Goal: Task Accomplishment & Management: Complete application form

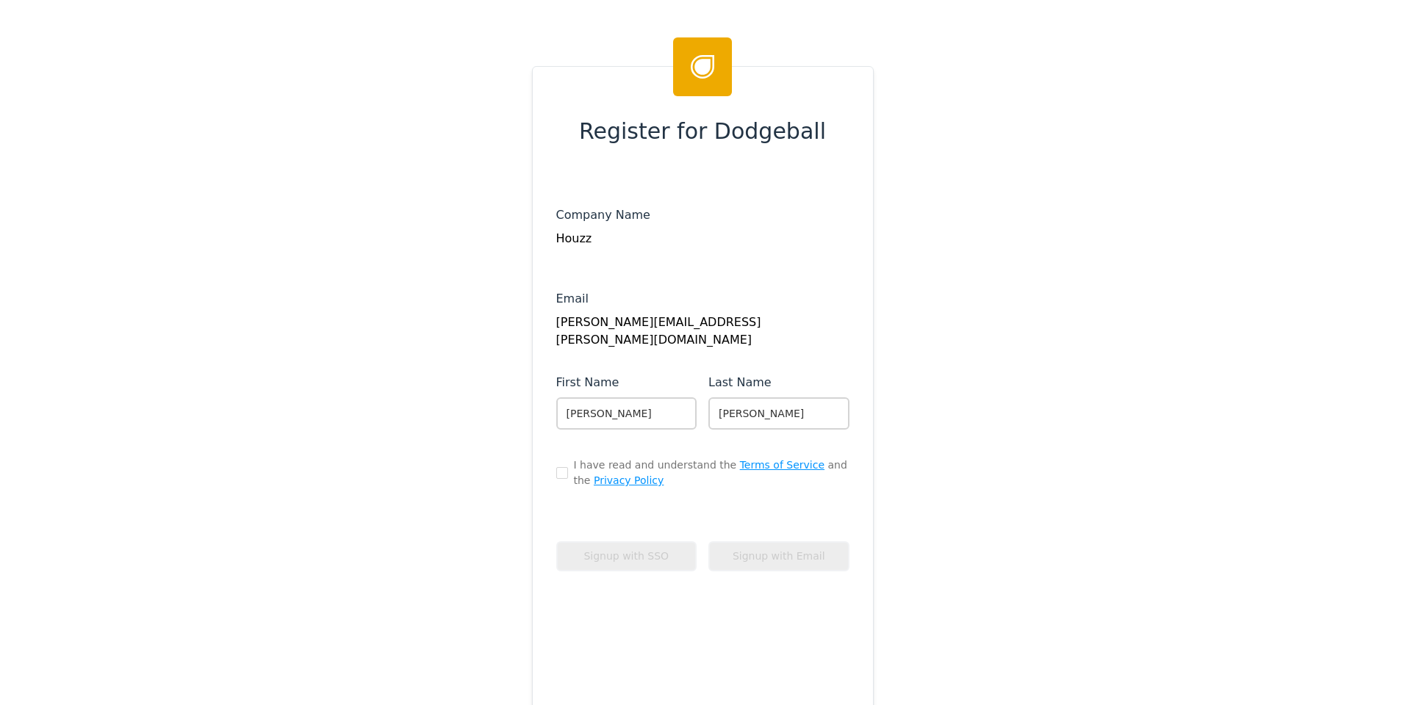
scroll to position [18, 0]
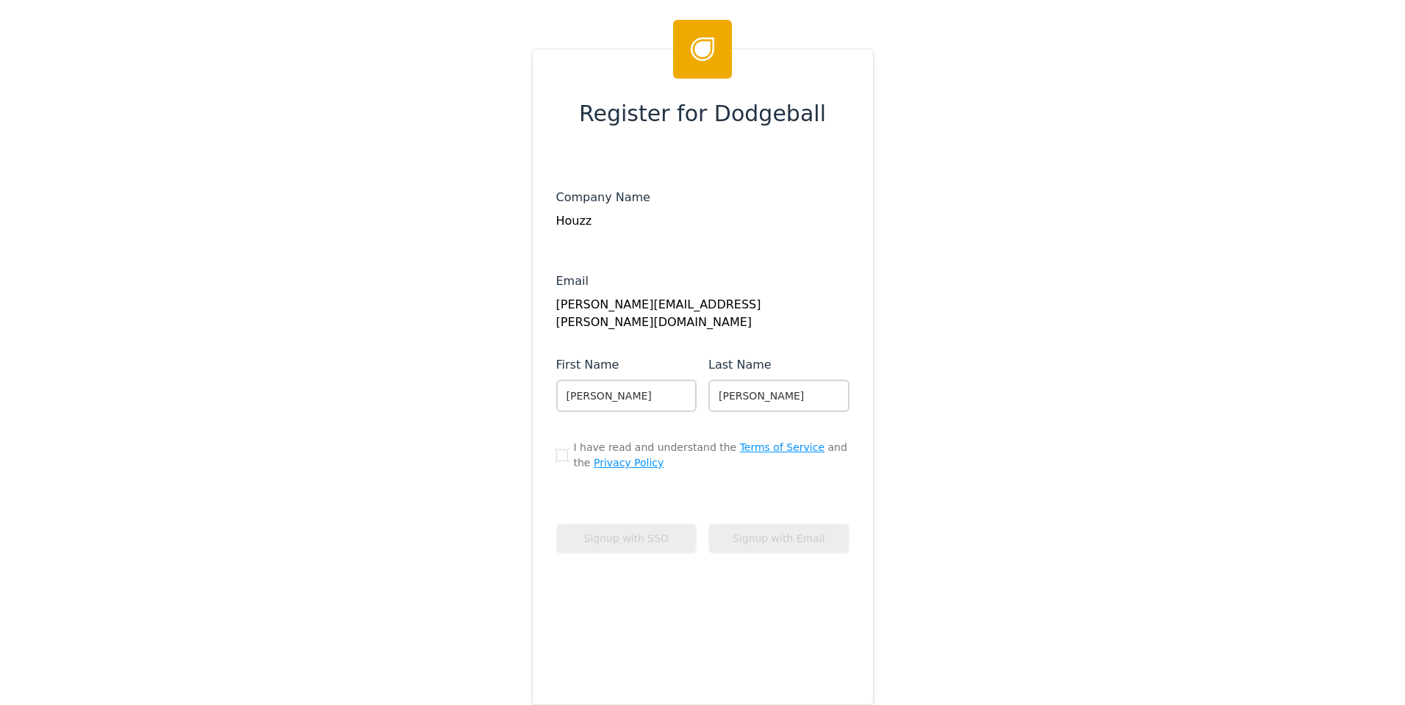
click at [557, 455] on input "checkbox" at bounding box center [562, 456] width 12 height 12
checkbox input "true"
click at [790, 539] on button "Signup with Email" at bounding box center [778, 539] width 141 height 30
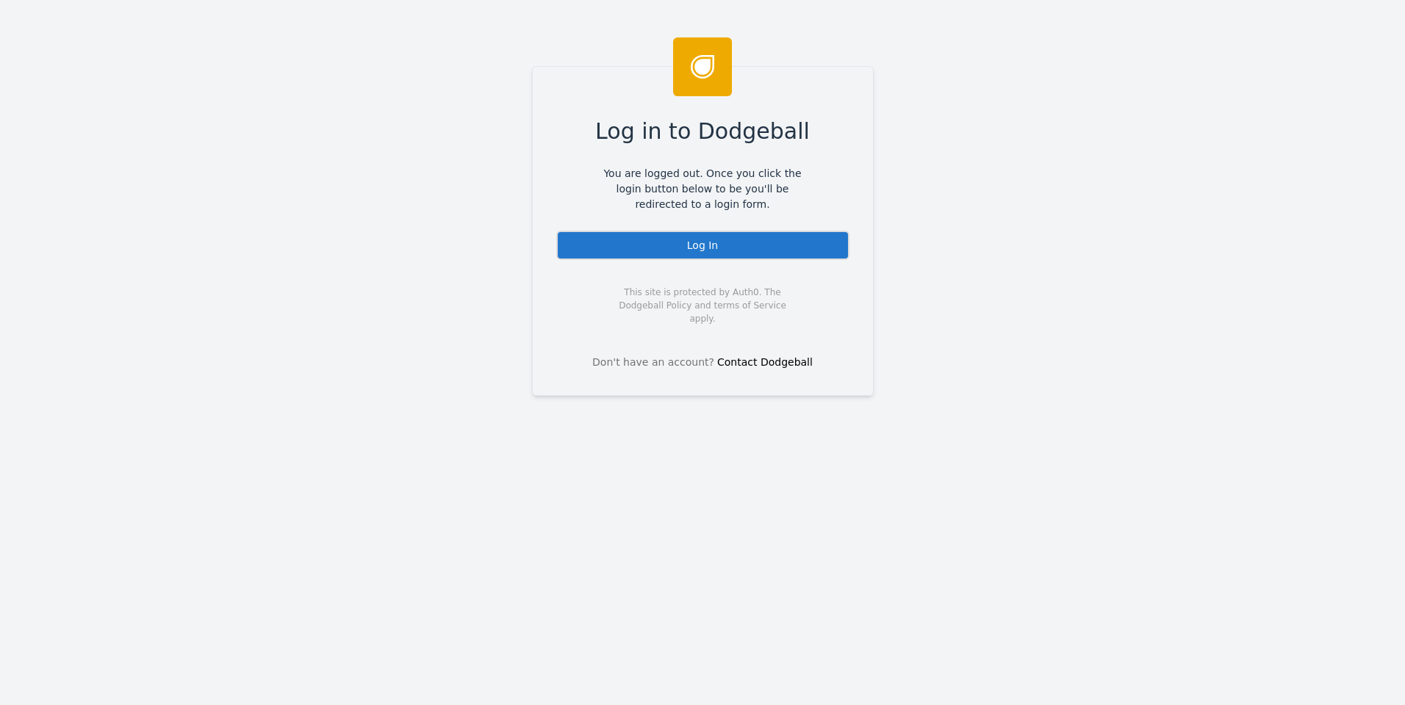
click at [661, 252] on div "Log In" at bounding box center [702, 245] width 293 height 29
